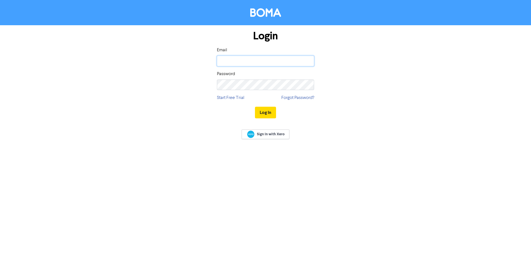
click at [235, 61] on input "email" at bounding box center [265, 61] width 97 height 11
type input "carmen@kgaww.co.nz"
click at [261, 110] on button "Log In" at bounding box center [265, 113] width 21 height 12
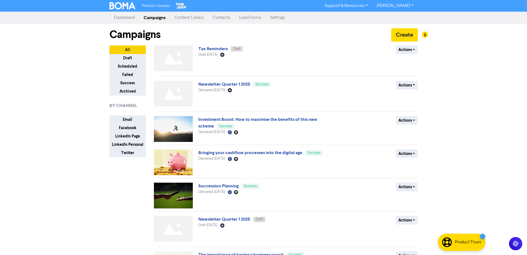
click at [218, 18] on link "Contacts" at bounding box center [221, 17] width 26 height 11
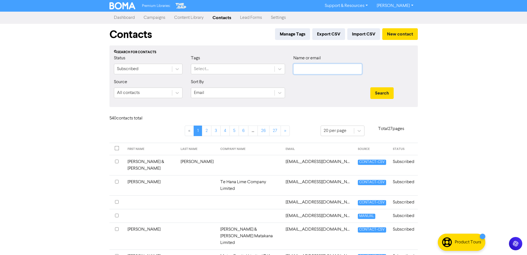
click at [304, 69] on input "text" at bounding box center [327, 69] width 69 height 11
click at [370, 87] on button "Search" at bounding box center [381, 93] width 23 height 12
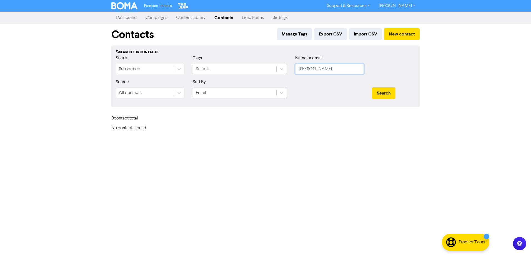
drag, startPoint x: 315, startPoint y: 70, endPoint x: 292, endPoint y: 67, distance: 22.7
click at [292, 67] on div "Name or email [PERSON_NAME]" at bounding box center [329, 67] width 77 height 24
type input "onsite"
click at [372, 87] on button "Search" at bounding box center [383, 93] width 23 height 12
drag, startPoint x: 317, startPoint y: 70, endPoint x: 244, endPoint y: 70, distance: 73.6
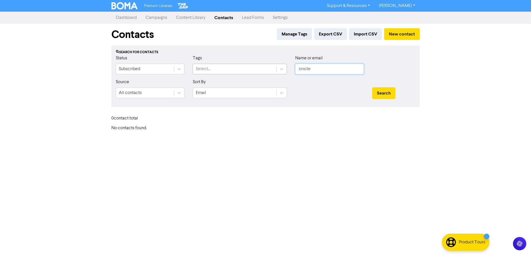
click at [244, 70] on div "Status Subscribed Tags Select... Name or email onsite" at bounding box center [266, 67] width 308 height 24
click at [298, 70] on input "text" at bounding box center [329, 69] width 69 height 11
click at [372, 87] on button "Search" at bounding box center [383, 93] width 23 height 12
drag, startPoint x: 317, startPoint y: 67, endPoint x: 291, endPoint y: 69, distance: 25.8
click at [291, 69] on div "Name or email [PERSON_NAME]" at bounding box center [329, 67] width 77 height 24
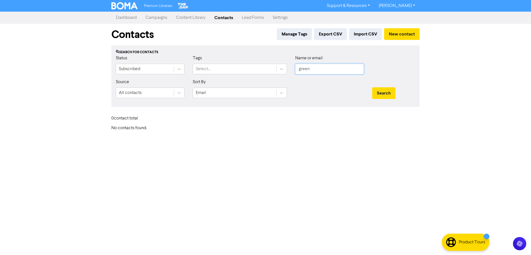
type input "green"
click at [372, 87] on button "Search" at bounding box center [383, 93] width 23 height 12
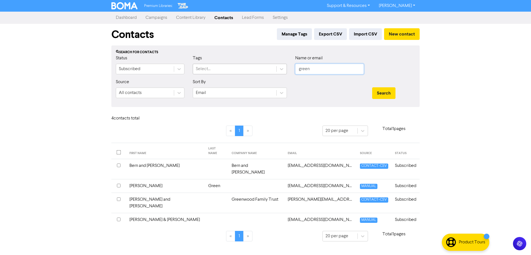
drag, startPoint x: 317, startPoint y: 71, endPoint x: 276, endPoint y: 69, distance: 40.9
click at [276, 69] on div "Status Subscribed Tags Select... Name or email green" at bounding box center [266, 67] width 308 height 24
